Goal: Information Seeking & Learning: Check status

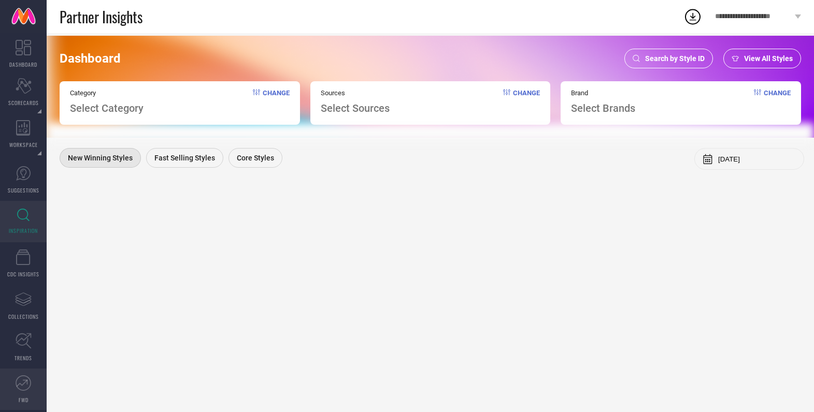
click at [21, 386] on icon at bounding box center [24, 384] width 16 height 16
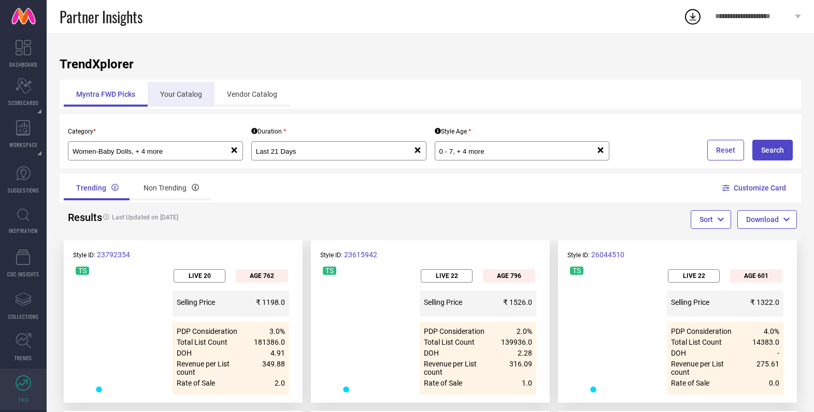
click at [193, 91] on div "Your Catalog" at bounding box center [181, 94] width 67 height 25
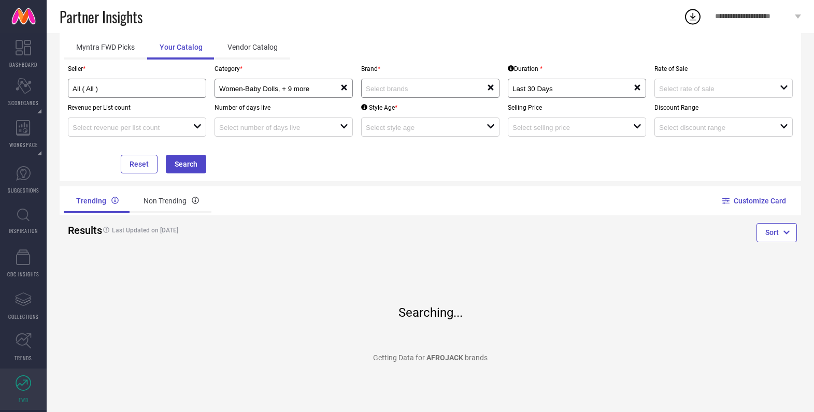
scroll to position [6, 0]
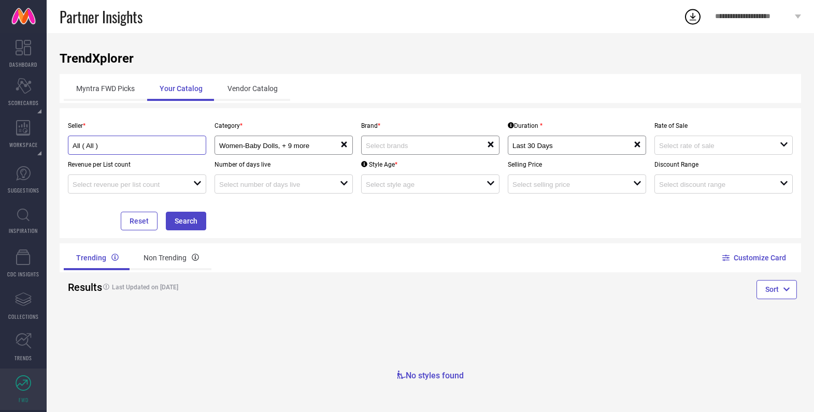
click at [148, 142] on input "All ( All )" at bounding box center [131, 146] width 116 height 8
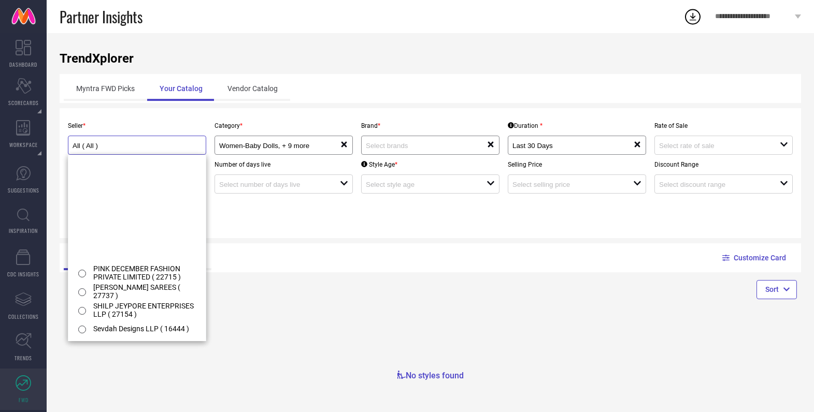
scroll to position [0, 0]
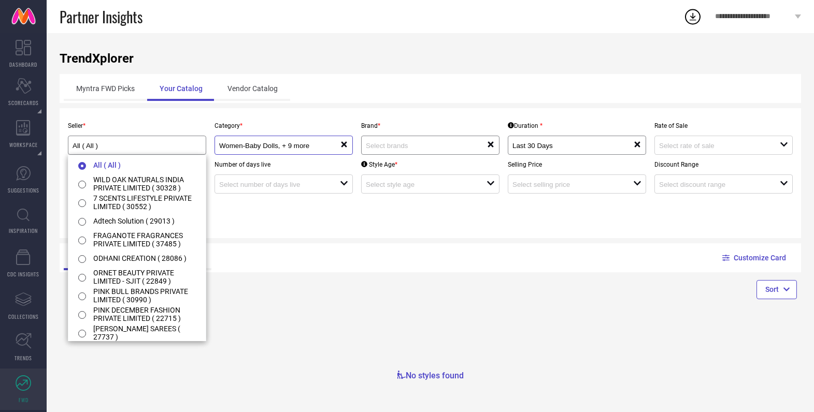
click at [254, 145] on input "Women-Baby Dolls, + 9 more" at bounding box center [273, 146] width 109 height 8
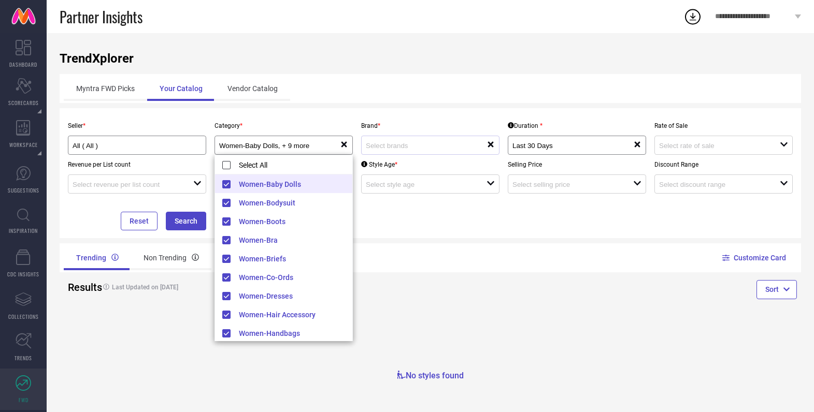
click at [446, 150] on div "reset" at bounding box center [430, 145] width 138 height 19
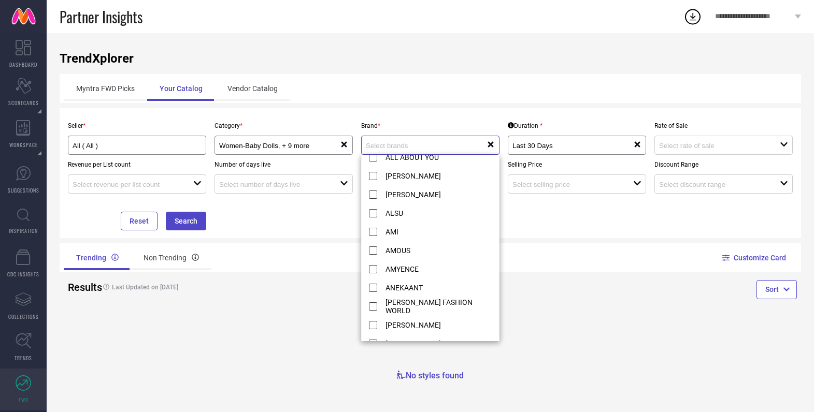
scroll to position [407, 0]
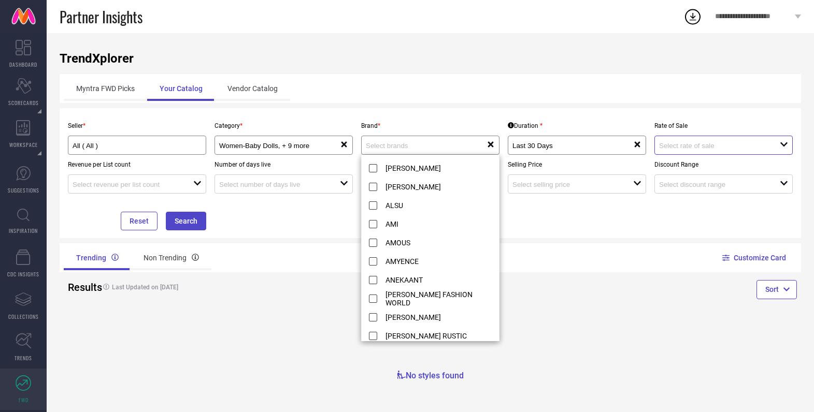
click at [705, 142] on input at bounding box center [713, 146] width 109 height 8
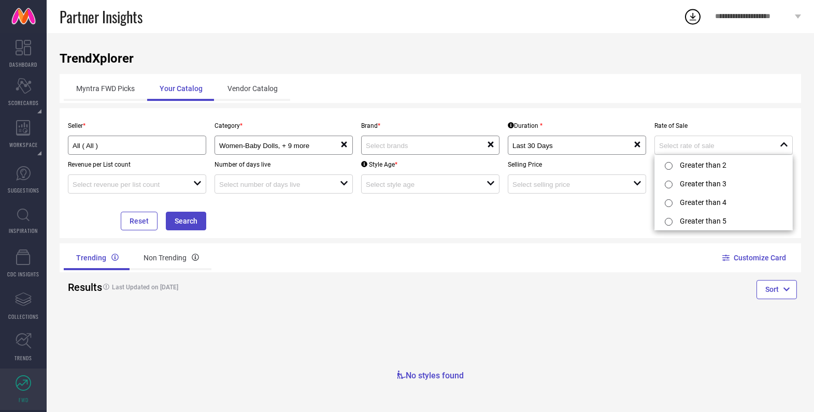
click at [252, 307] on div "Results Last Updated on [DATE]" at bounding box center [245, 292] width 371 height 38
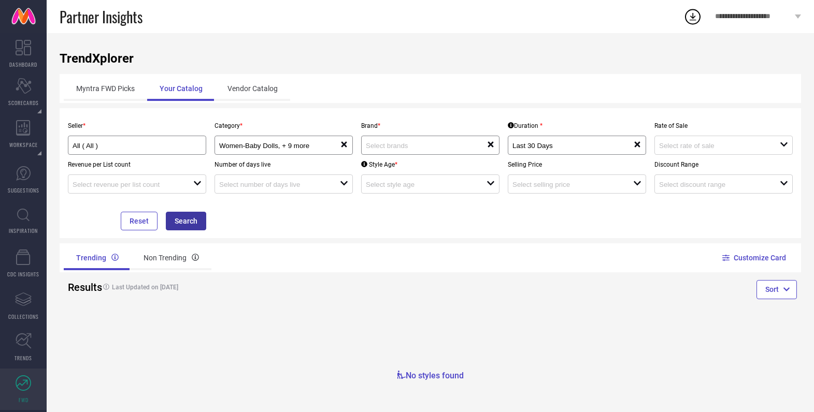
click at [195, 221] on button "Search" at bounding box center [186, 221] width 40 height 19
click at [108, 90] on div "Myntra FWD Picks" at bounding box center [105, 88] width 83 height 25
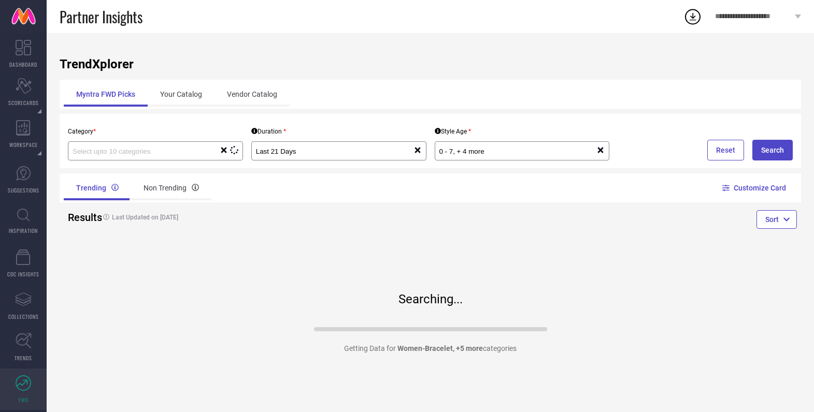
type input "Women-Baby Dolls, + 5 more"
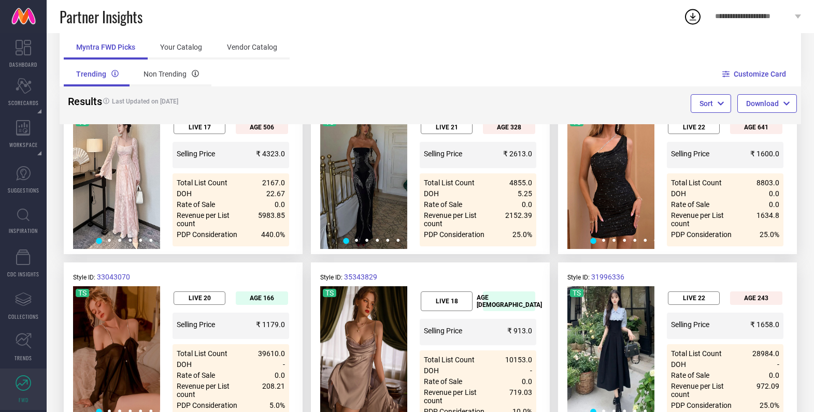
scroll to position [506, 0]
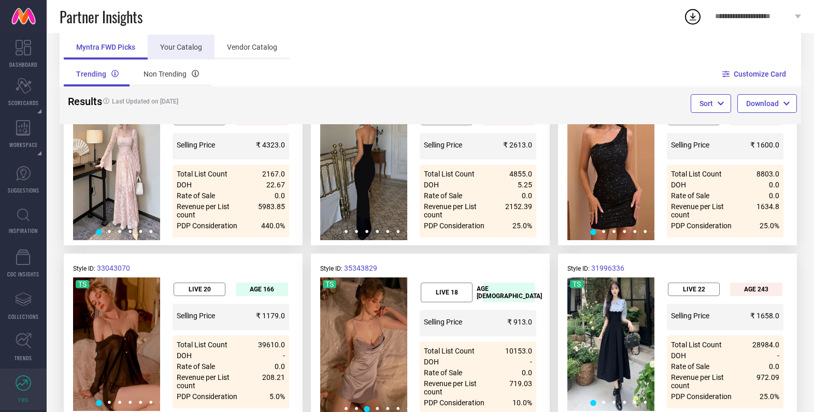
click at [182, 57] on div "Your Catalog" at bounding box center [181, 47] width 67 height 25
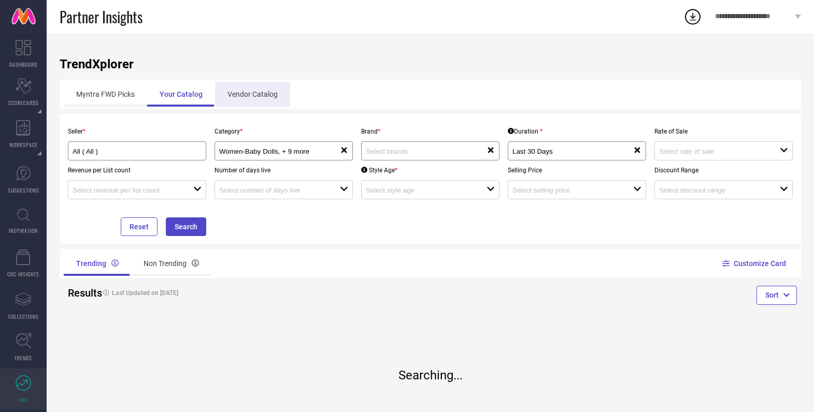
click at [258, 91] on div "Vendor Catalog" at bounding box center [252, 94] width 75 height 25
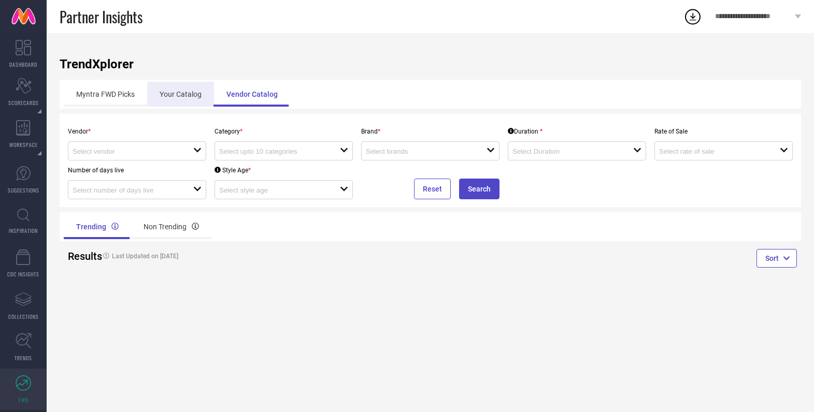
click at [194, 96] on div "Your Catalog" at bounding box center [180, 94] width 67 height 25
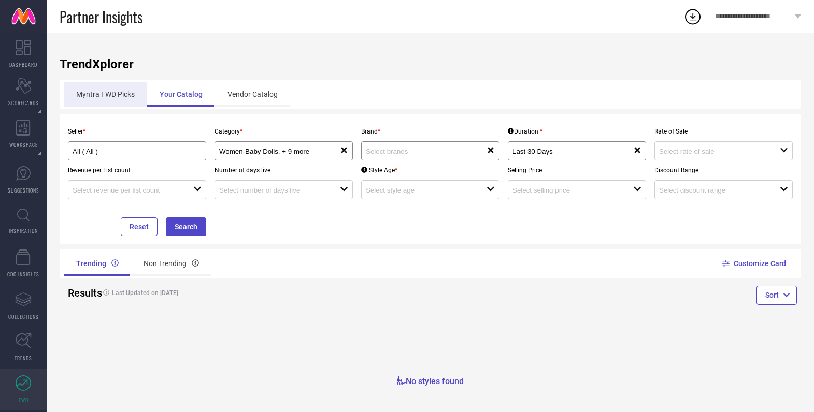
click at [112, 88] on div "Myntra FWD Picks" at bounding box center [105, 94] width 83 height 25
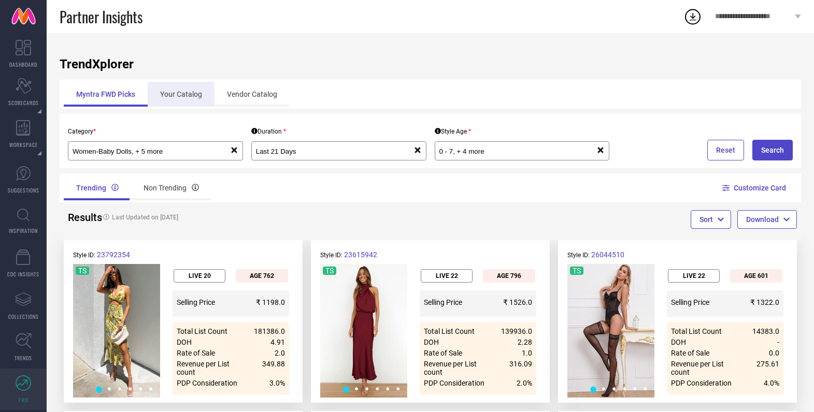
click at [187, 90] on div "Your Catalog" at bounding box center [181, 94] width 67 height 25
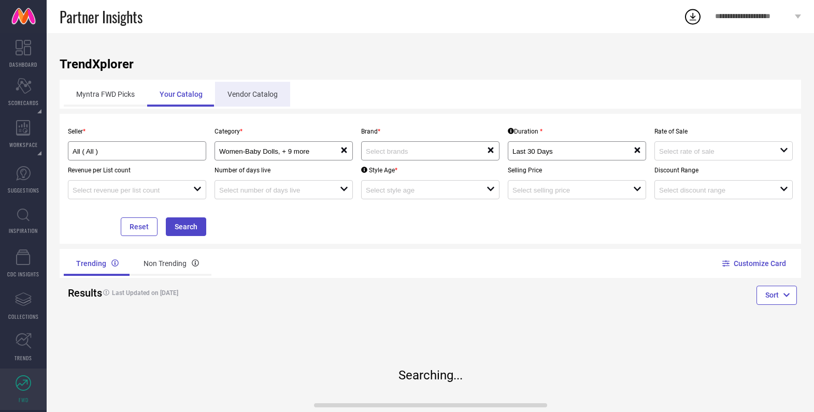
click at [245, 88] on div "Vendor Catalog" at bounding box center [252, 94] width 75 height 25
